Goal: Task Accomplishment & Management: Manage account settings

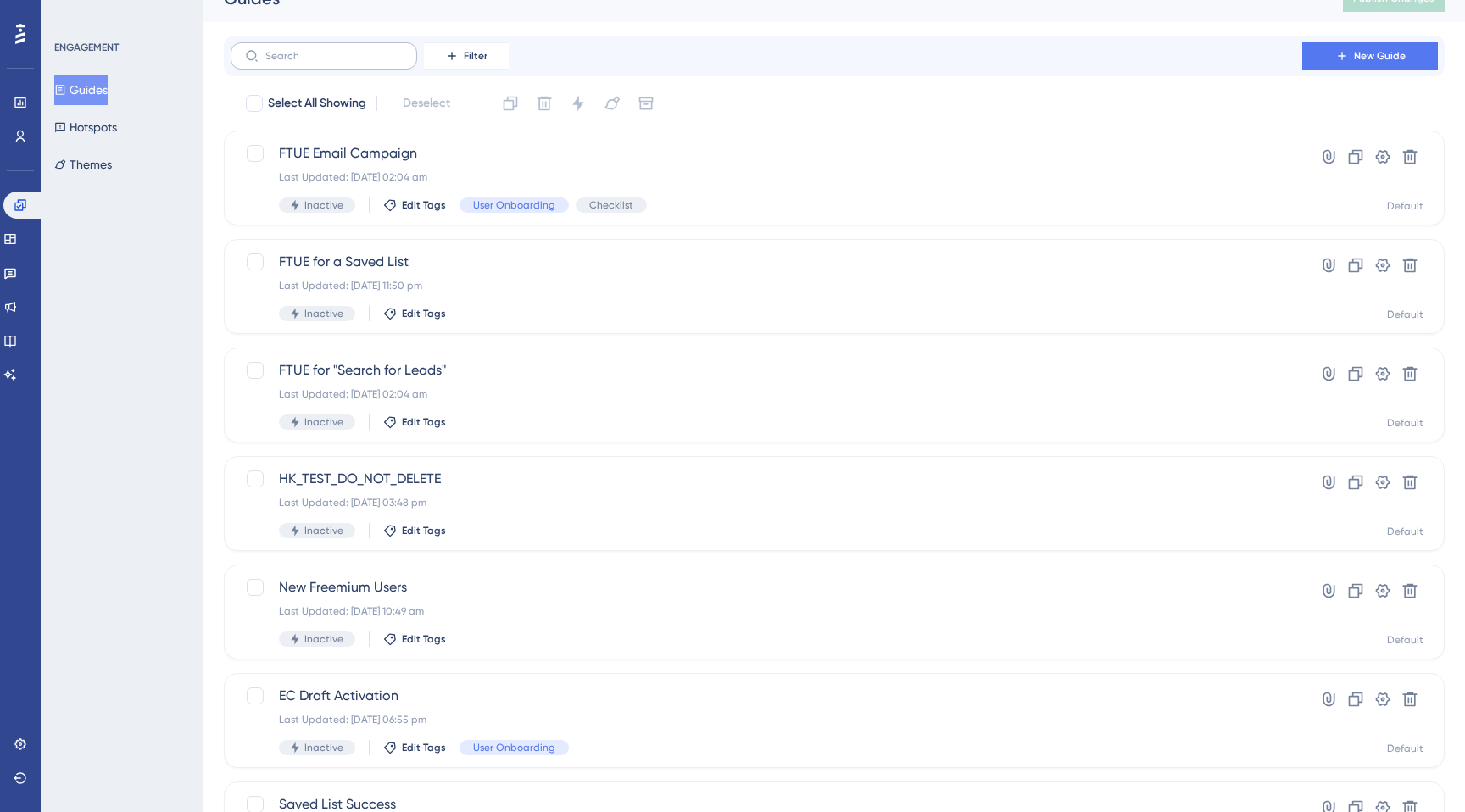
click at [308, 45] on label at bounding box center [324, 56] width 187 height 27
click at [308, 50] on input "text" at bounding box center [333, 56] width 137 height 12
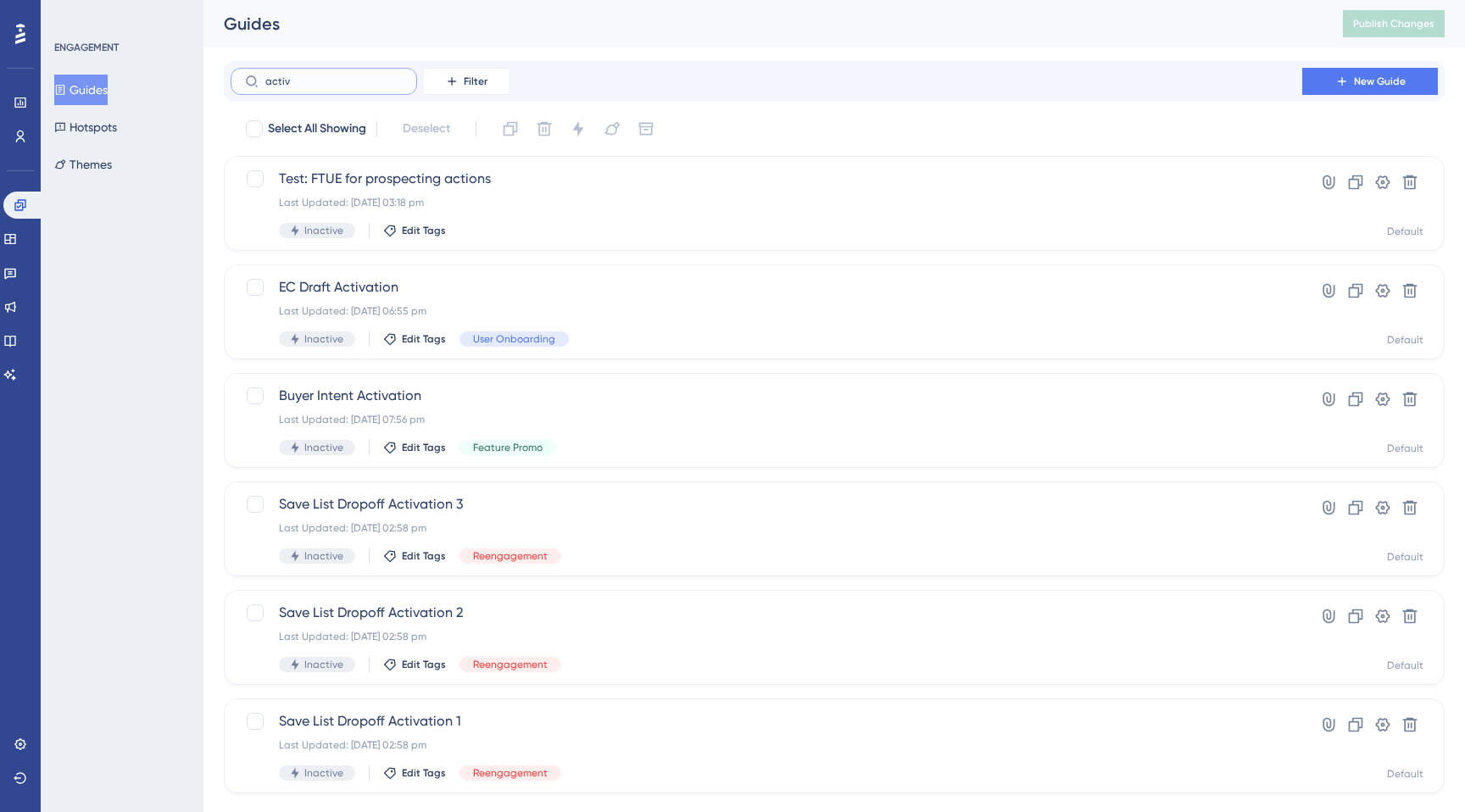
type input "active"
checkbox input "true"
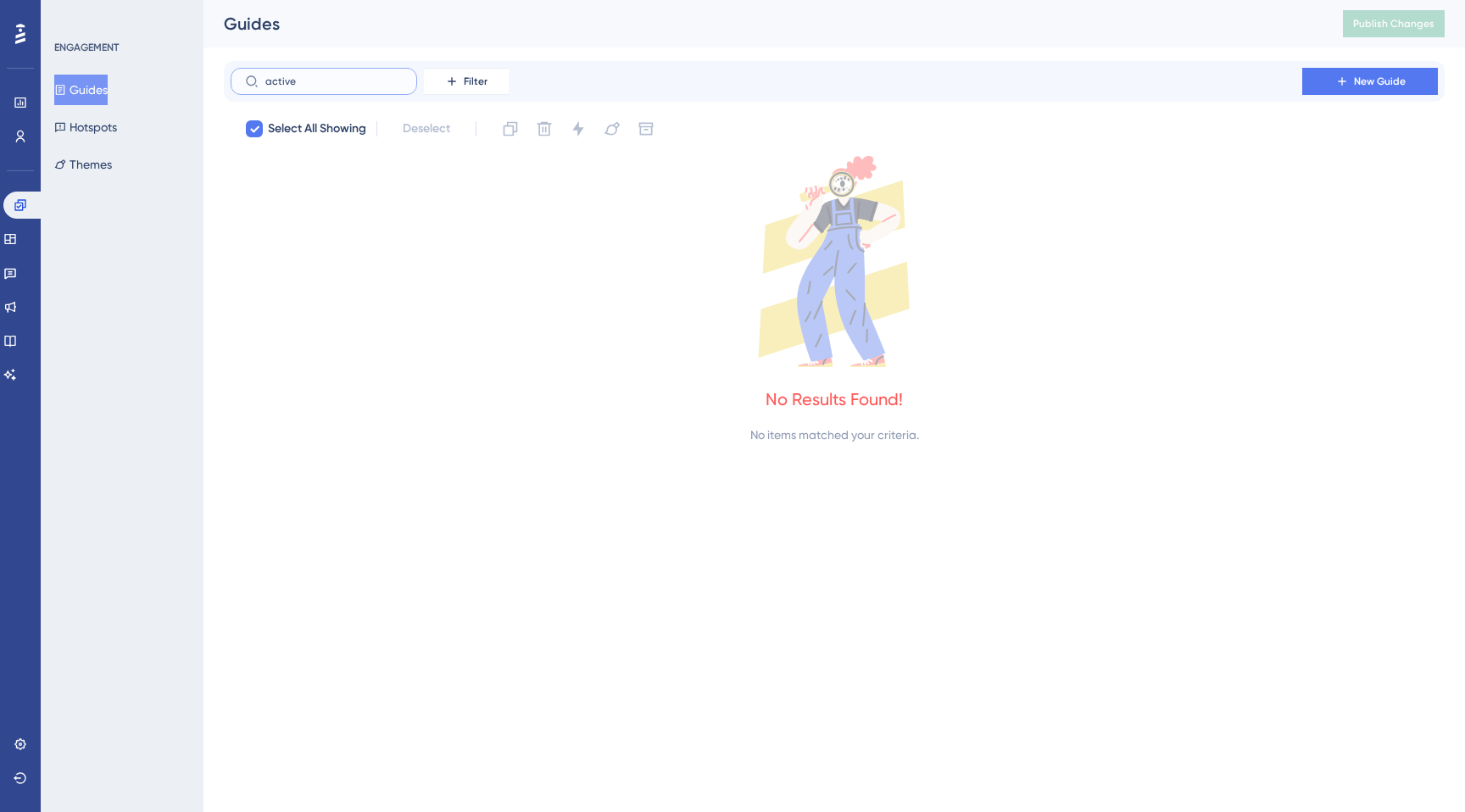
checkbox input "false"
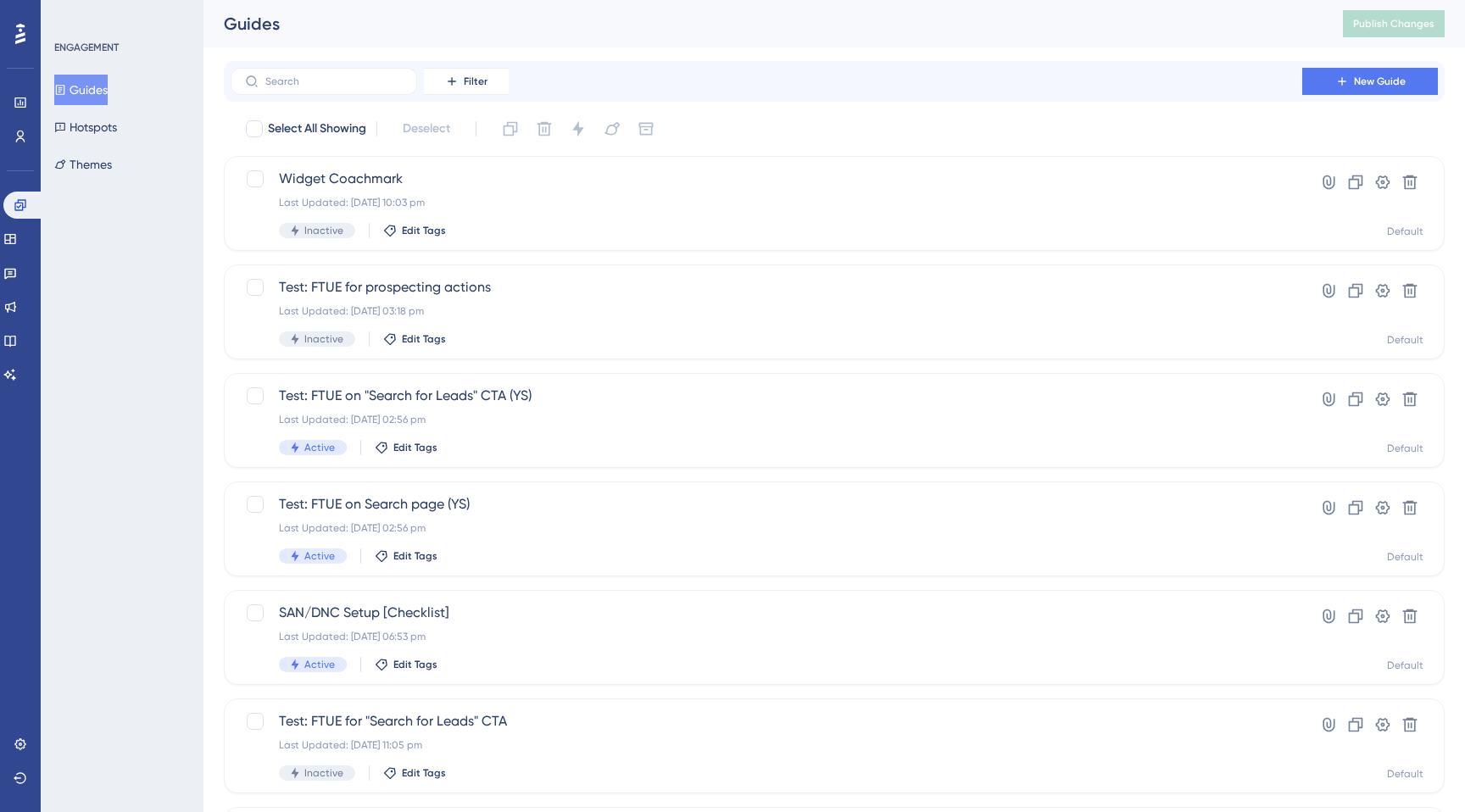
click at [618, 39] on div "Guides Publish Changes" at bounding box center [834, 23] width 1262 height 47
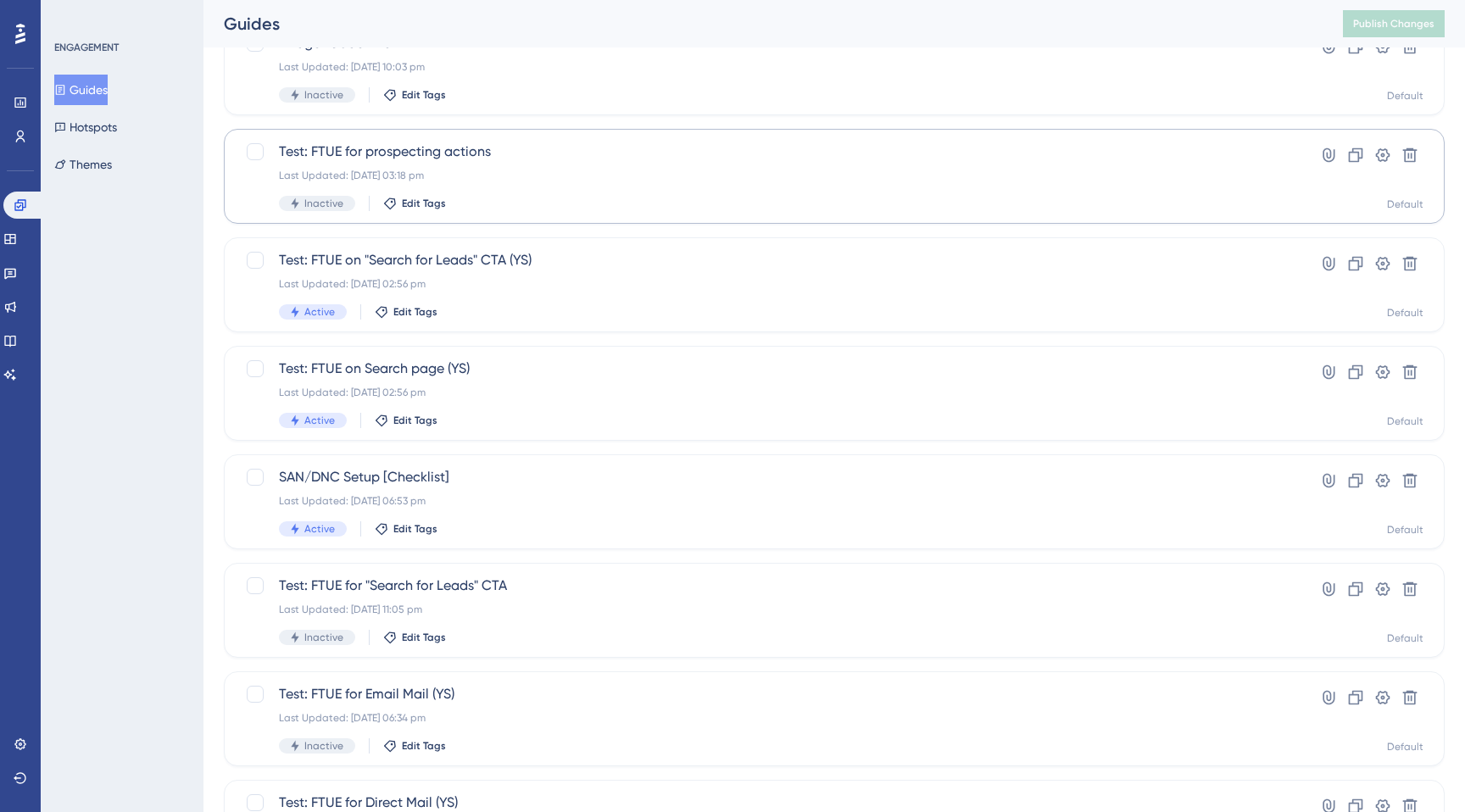
scroll to position [137, 0]
click at [384, 376] on span "Test: FTUE on Search page (YS)" at bounding box center [766, 366] width 975 height 20
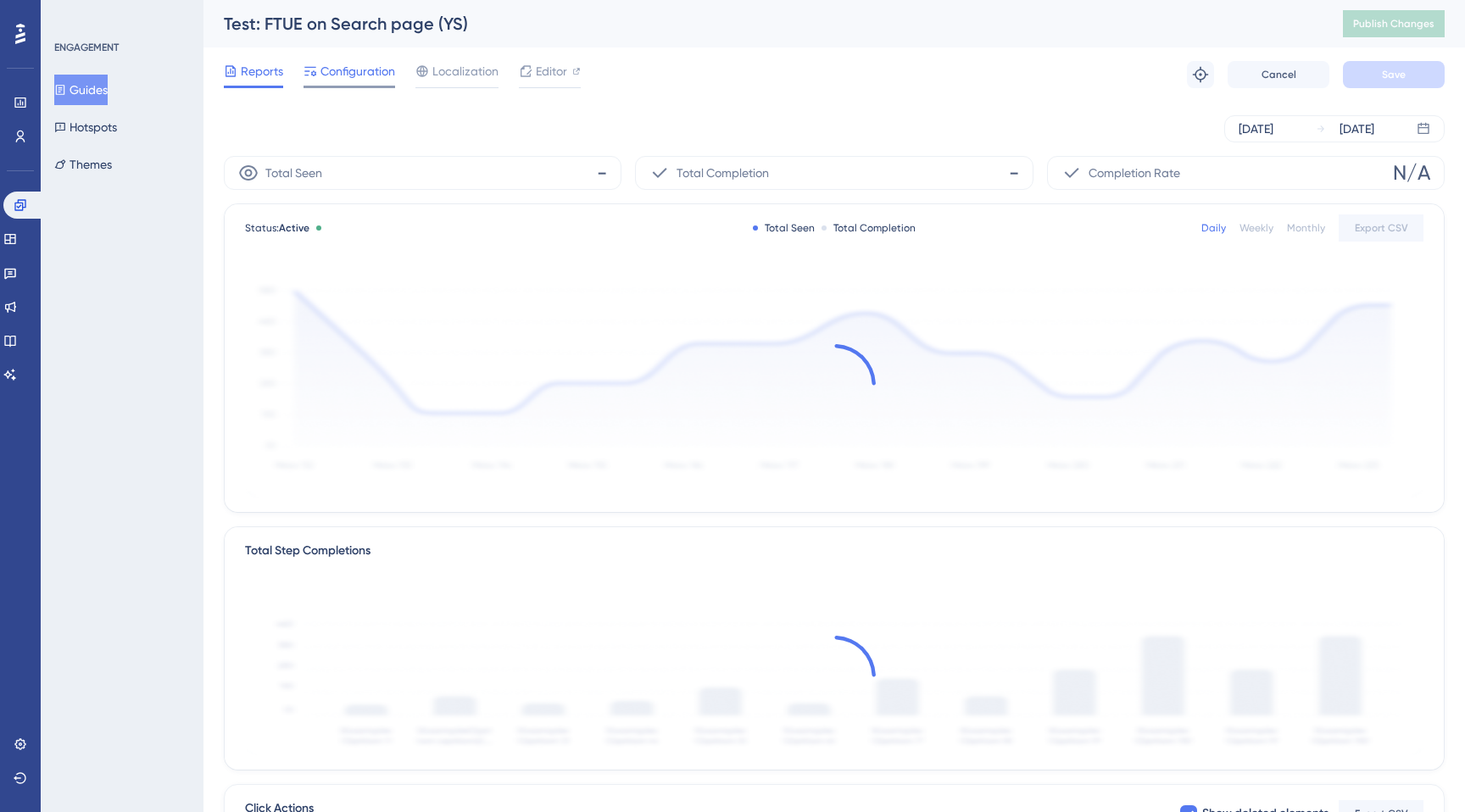
click at [358, 85] on div "Configuration" at bounding box center [349, 74] width 92 height 27
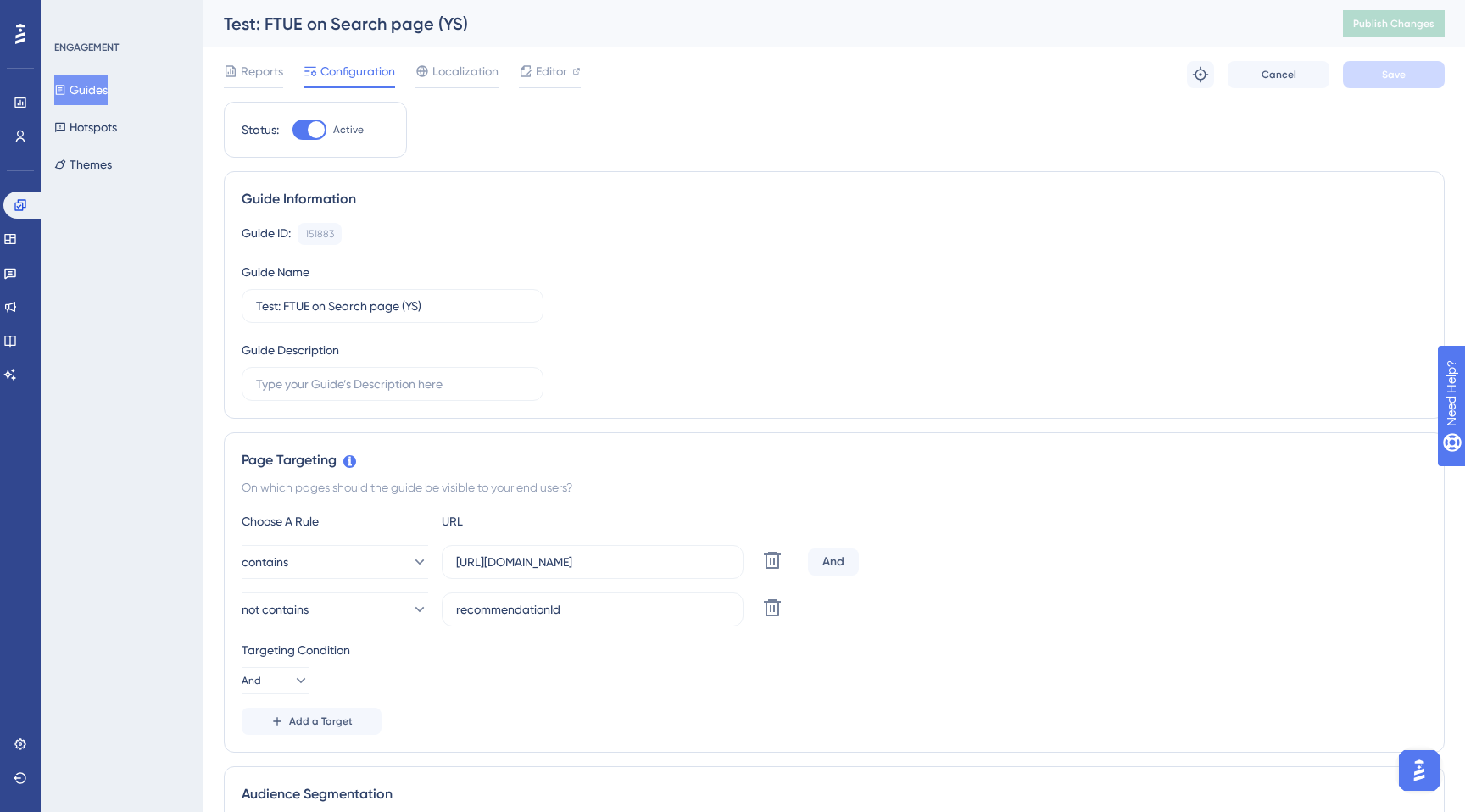
click at [88, 88] on button "Guides" at bounding box center [80, 90] width 53 height 31
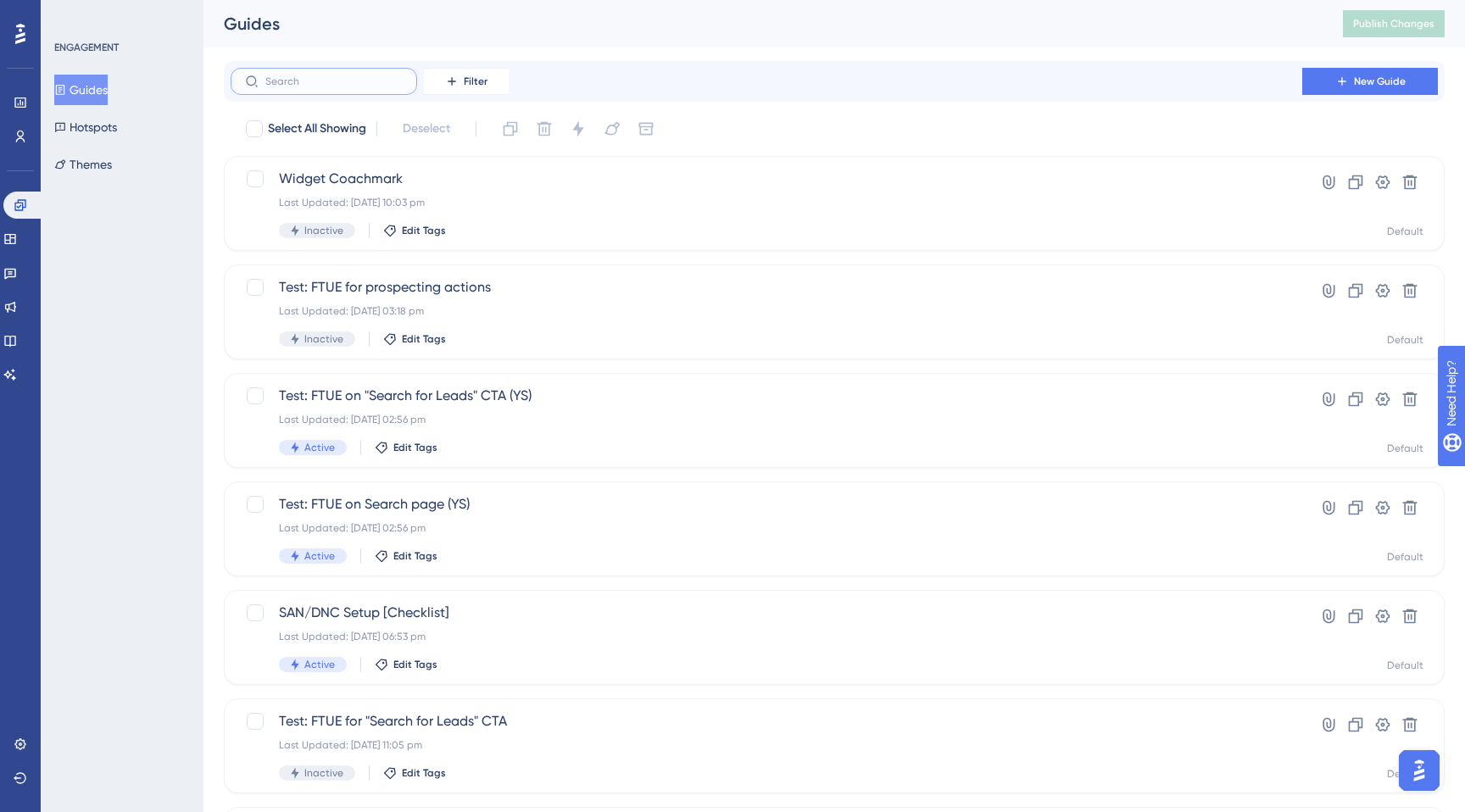
click at [331, 80] on input "text" at bounding box center [333, 81] width 137 height 12
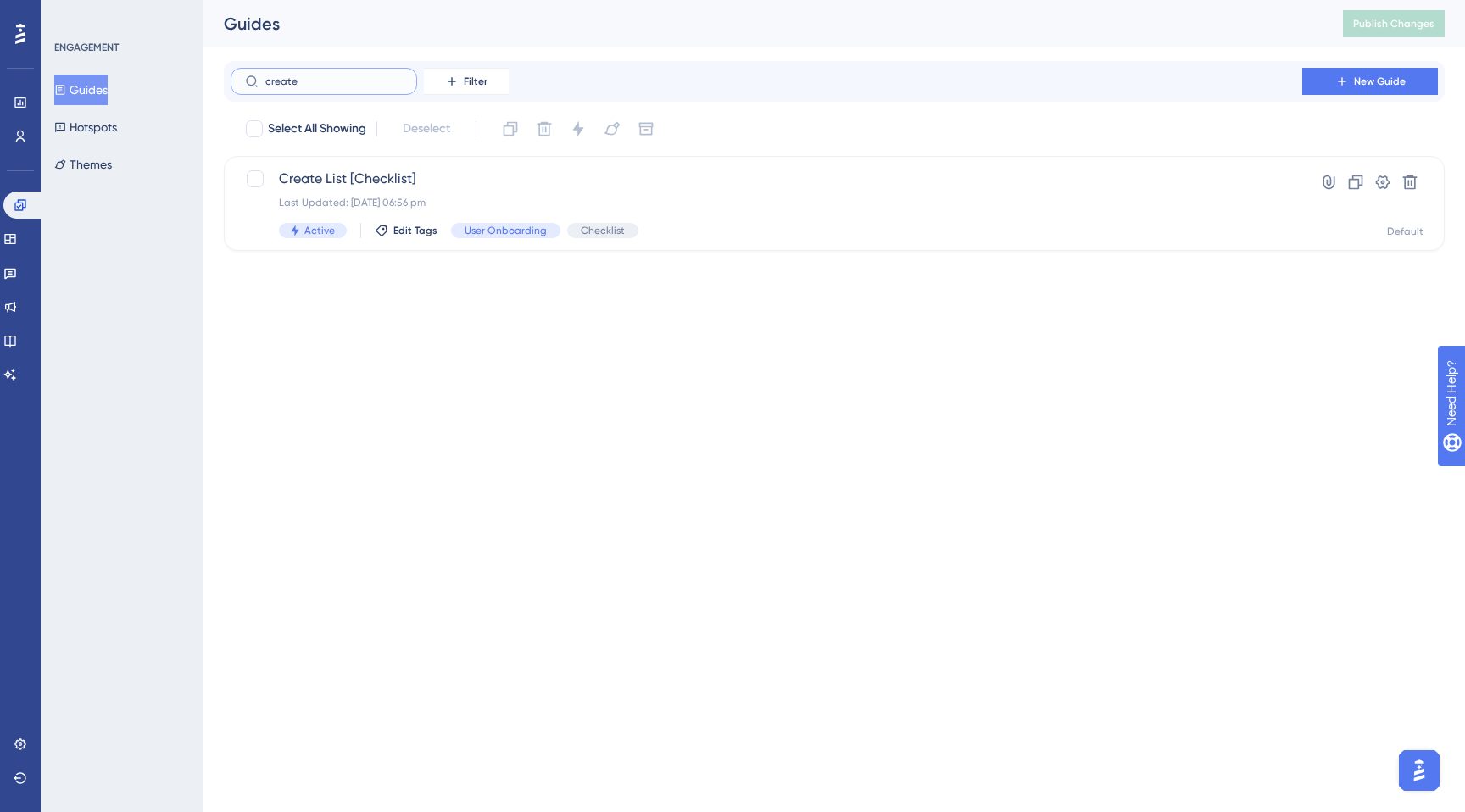
type input "create a"
checkbox input "true"
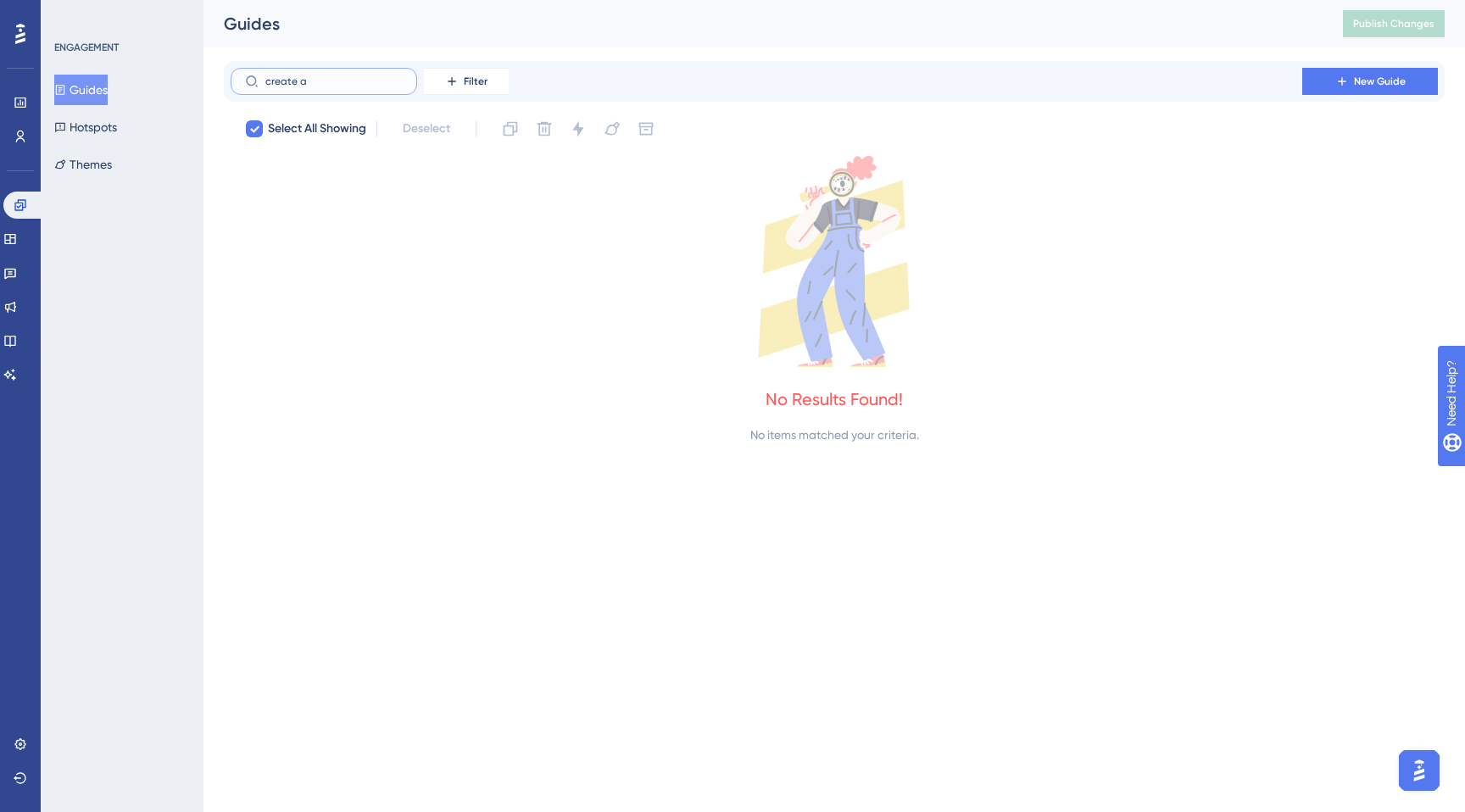
type input "create"
checkbox input "false"
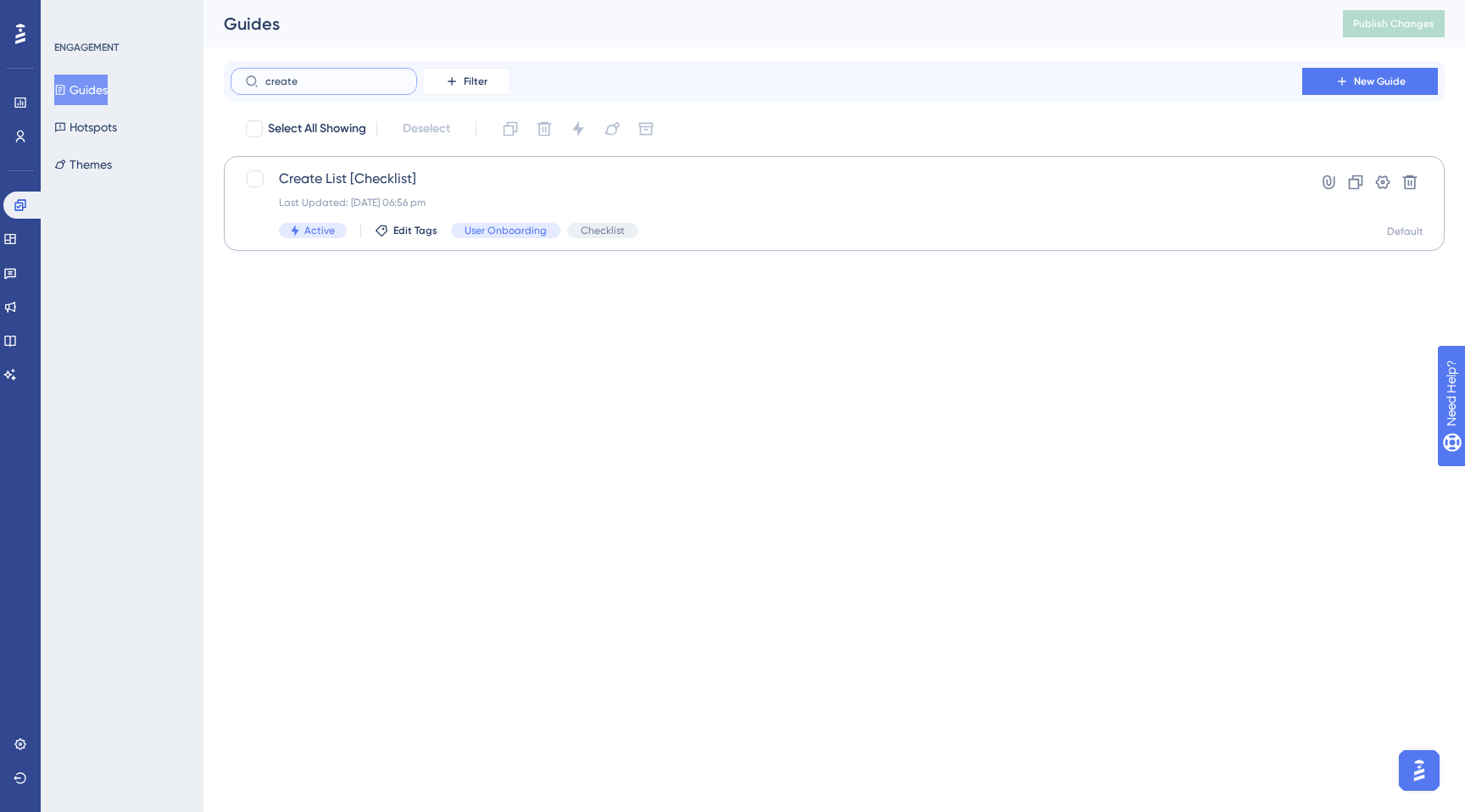
type input "create"
click at [364, 181] on span "Create List [Checklist]" at bounding box center [766, 178] width 975 height 20
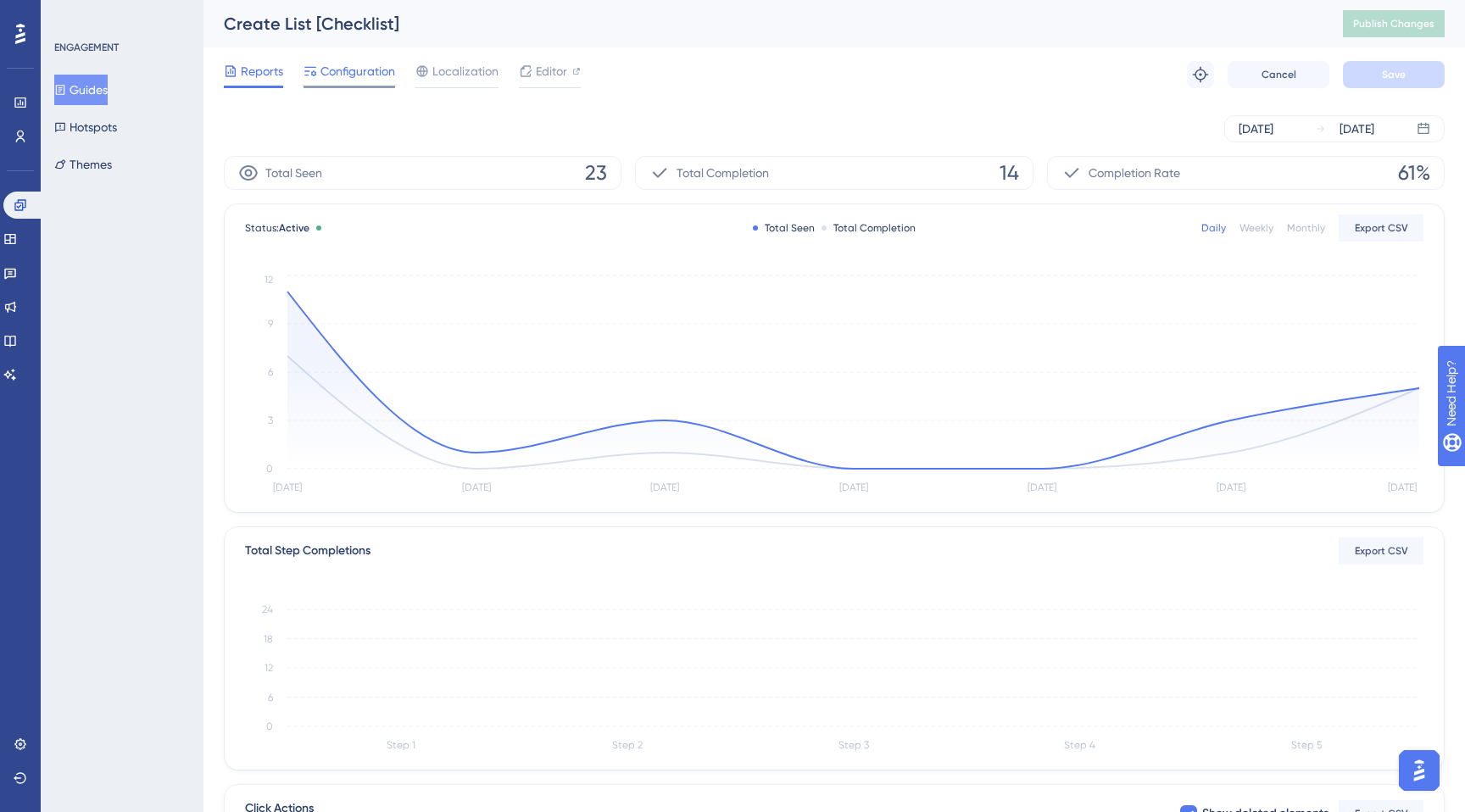
click at [387, 74] on span "Configuration" at bounding box center [357, 70] width 74 height 20
